Goal: Task Accomplishment & Management: Use online tool/utility

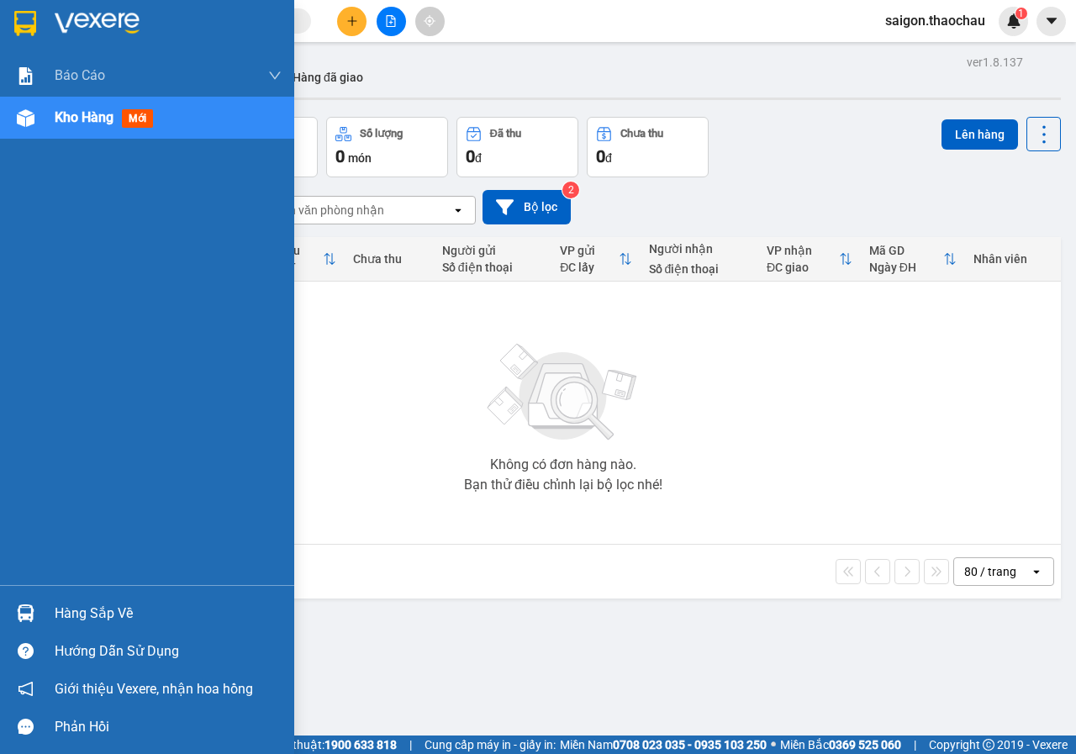
click at [44, 612] on div "Hàng sắp về" at bounding box center [147, 613] width 294 height 38
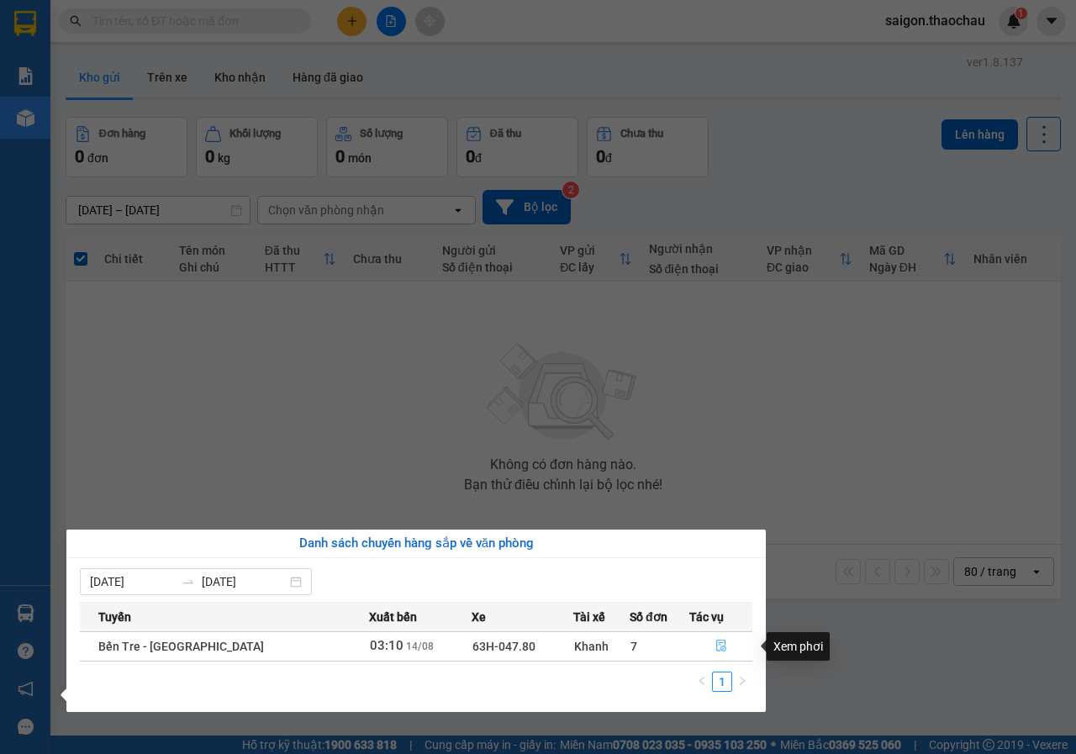
click at [724, 649] on button "button" at bounding box center [720, 646] width 61 height 27
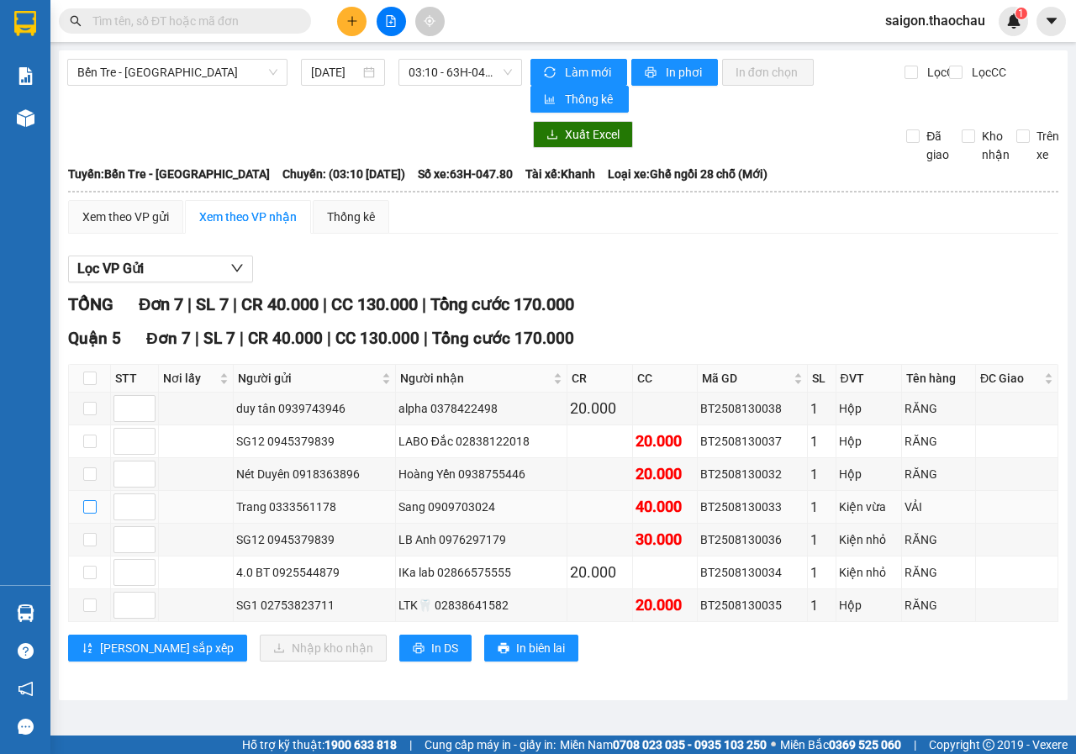
click at [87, 510] on input "checkbox" at bounding box center [89, 506] width 13 height 13
checkbox input "true"
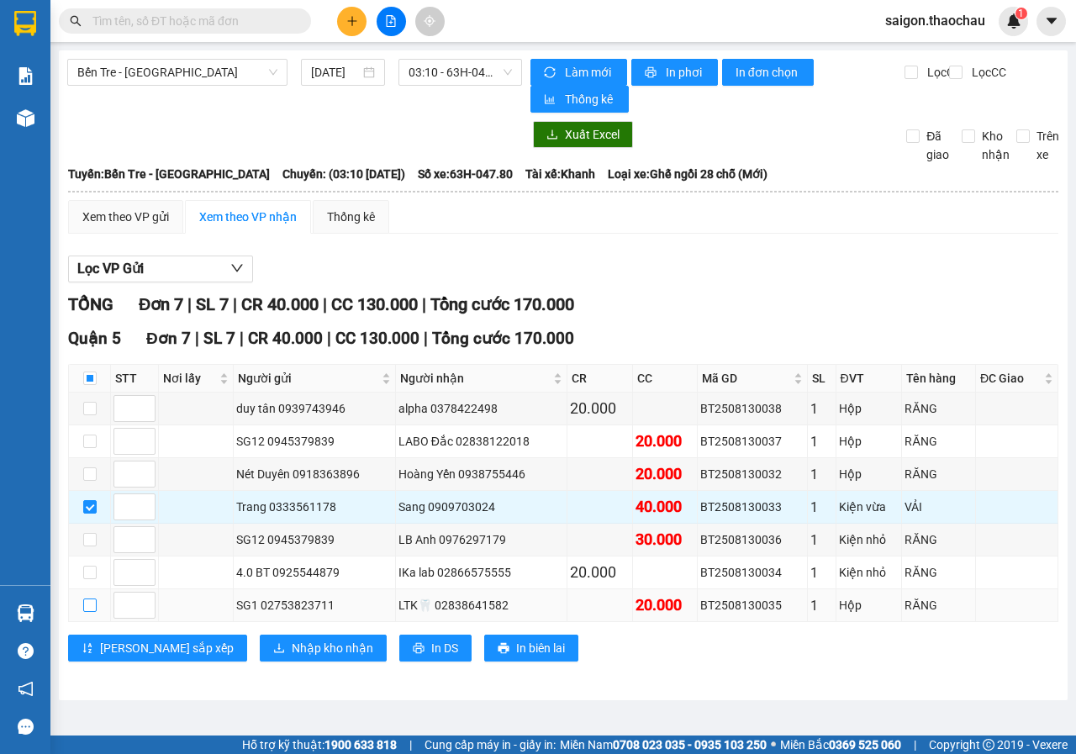
click at [94, 597] on label at bounding box center [89, 605] width 13 height 18
click at [94, 599] on input "checkbox" at bounding box center [89, 605] width 13 height 13
checkbox input "true"
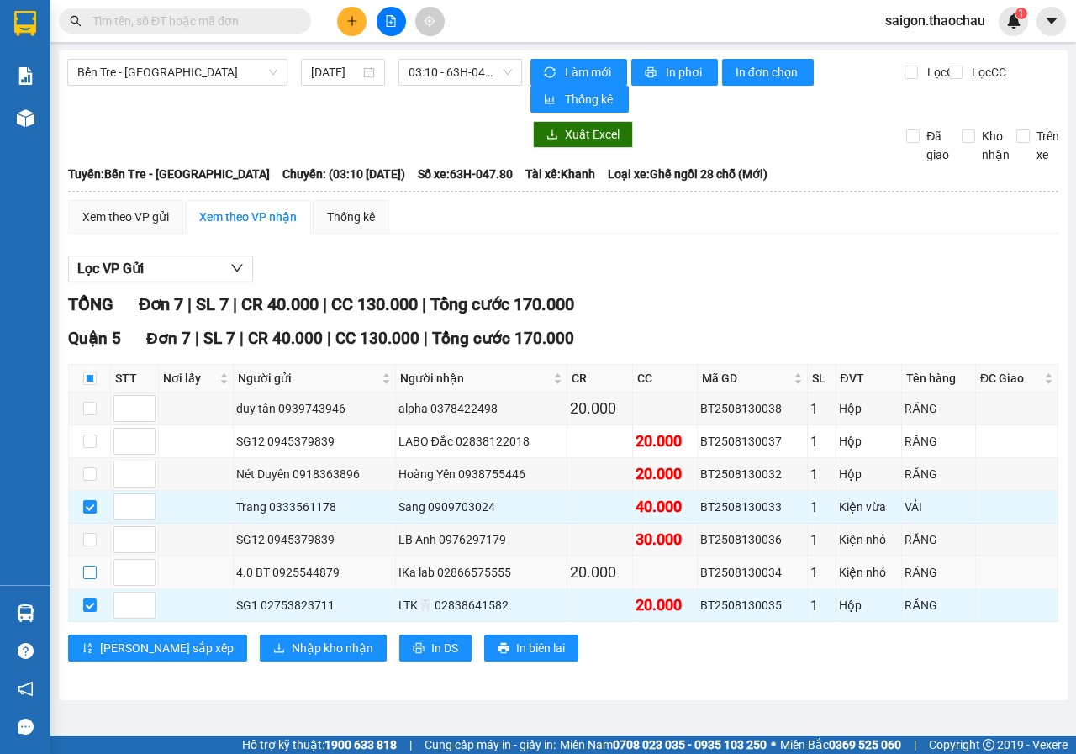
click at [91, 570] on input "checkbox" at bounding box center [89, 572] width 13 height 13
checkbox input "true"
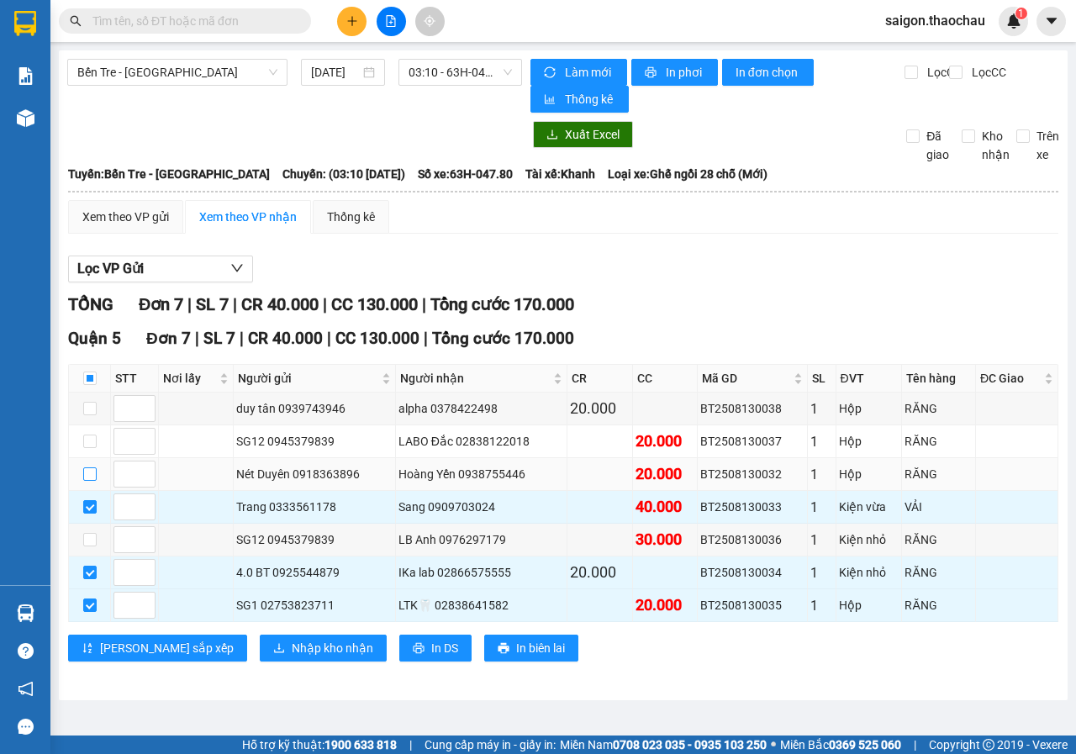
click at [93, 478] on input "checkbox" at bounding box center [89, 473] width 13 height 13
checkbox input "true"
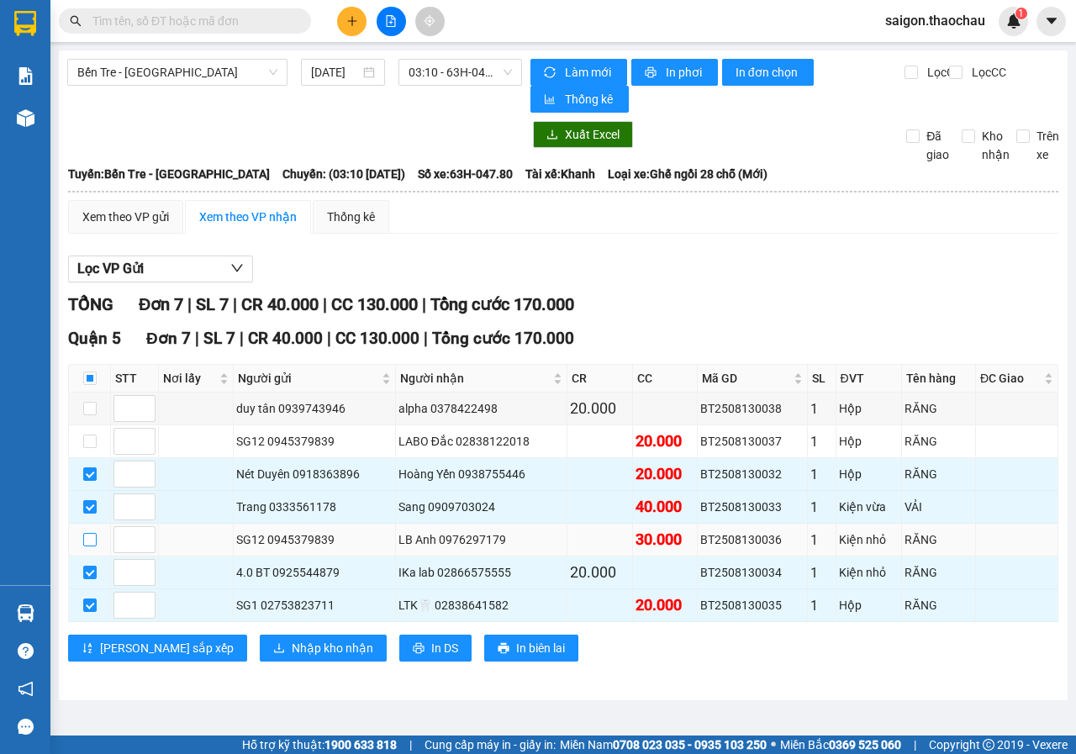
click at [86, 537] on input "checkbox" at bounding box center [89, 539] width 13 height 13
checkbox input "true"
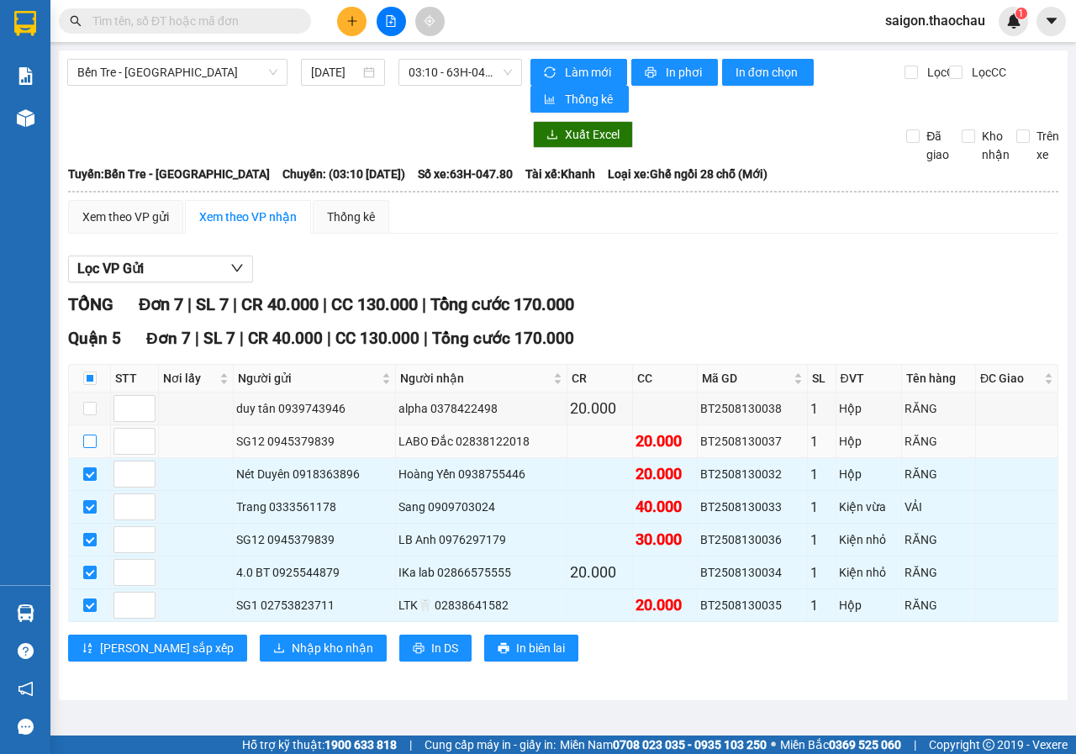
click at [92, 445] on input "checkbox" at bounding box center [89, 441] width 13 height 13
checkbox input "true"
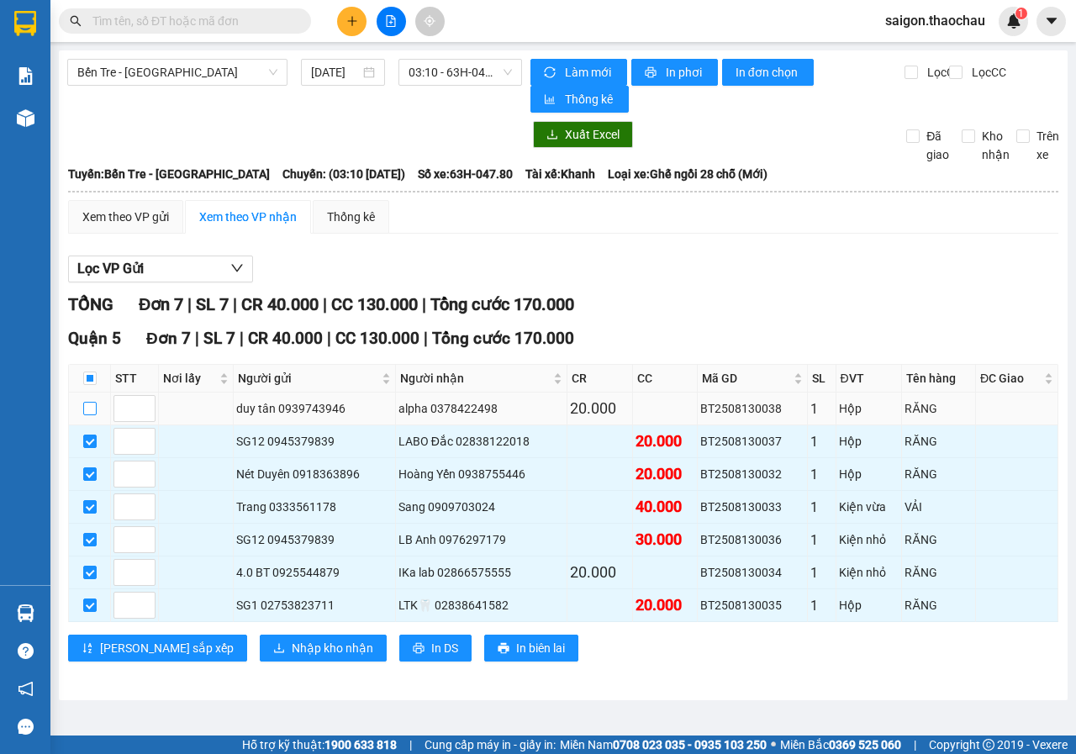
click at [87, 407] on input "checkbox" at bounding box center [89, 408] width 13 height 13
checkbox input "true"
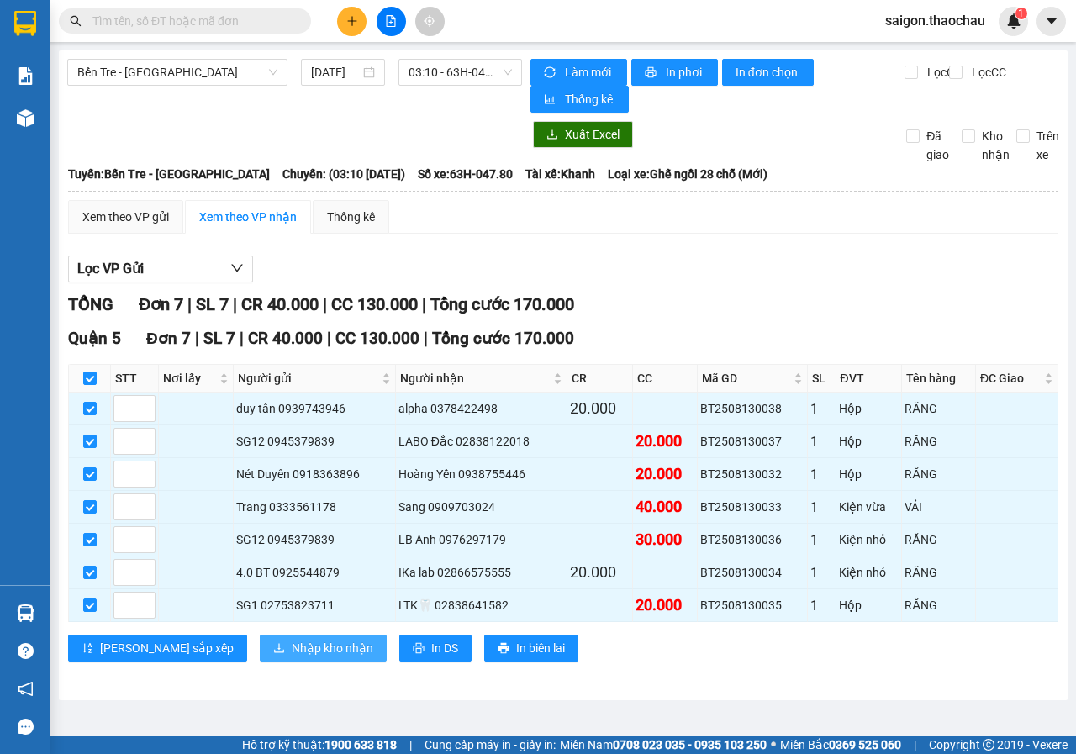
click at [260, 653] on button "Nhập kho nhận" at bounding box center [323, 648] width 127 height 27
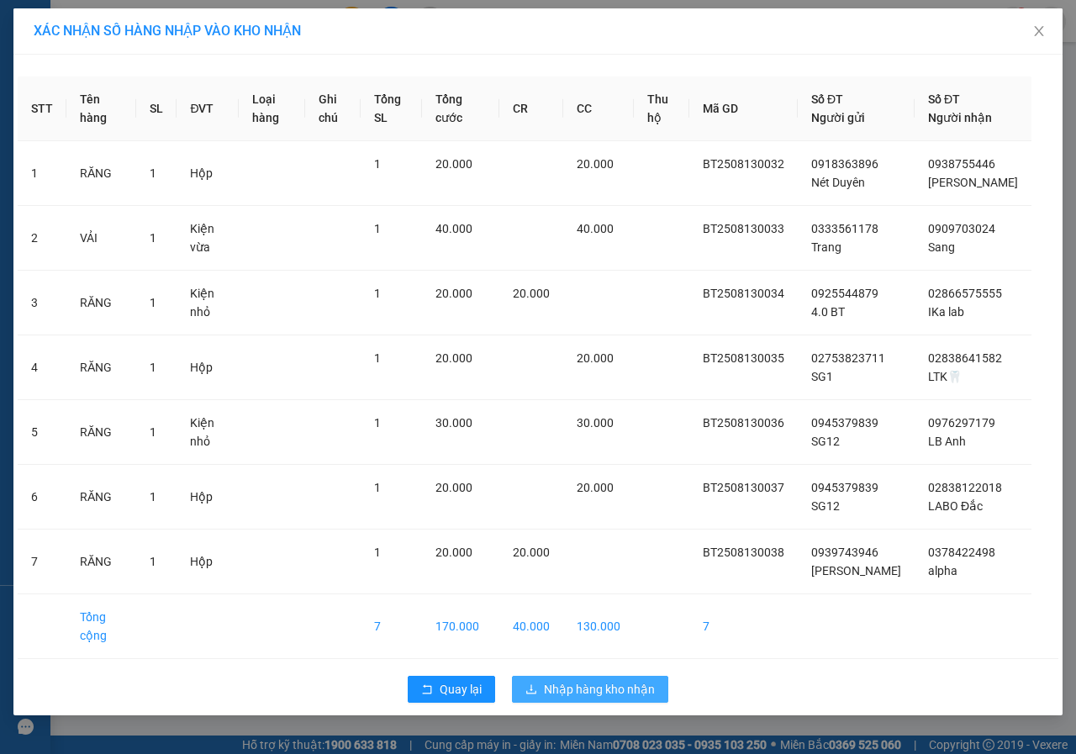
click at [656, 695] on button "Nhập hàng kho nhận" at bounding box center [590, 689] width 156 height 27
